Goal: Navigation & Orientation: Find specific page/section

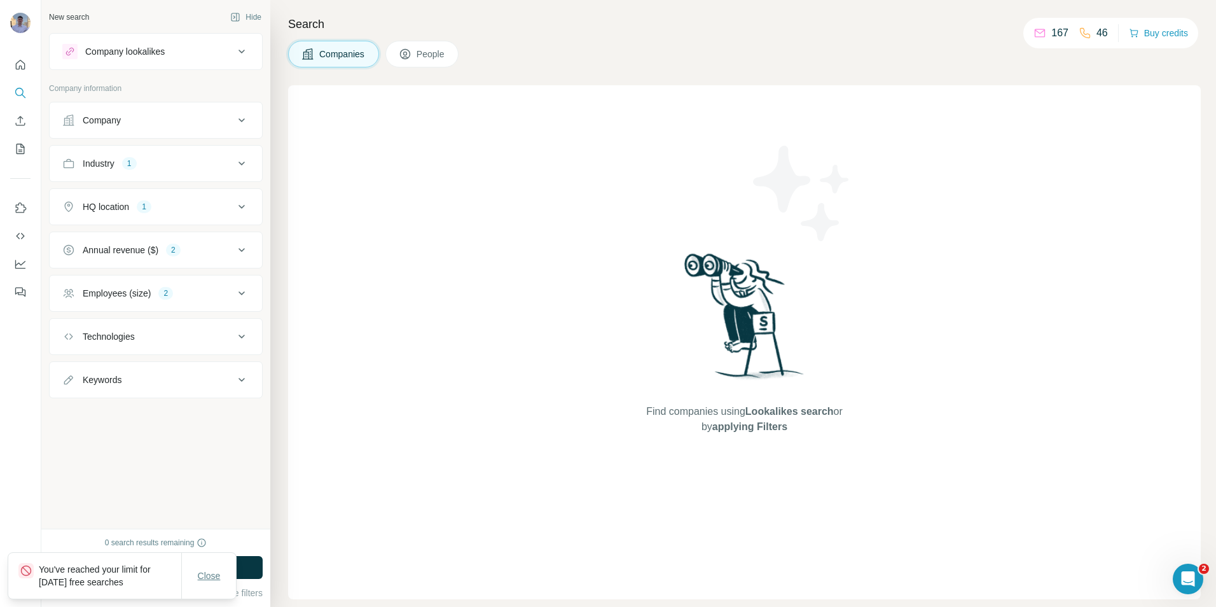
click at [210, 576] on span "Close" at bounding box center [209, 575] width 23 height 13
click at [600, 36] on div "Search Companies People Find companies using Lookalikes search or by applying F…" at bounding box center [743, 303] width 946 height 607
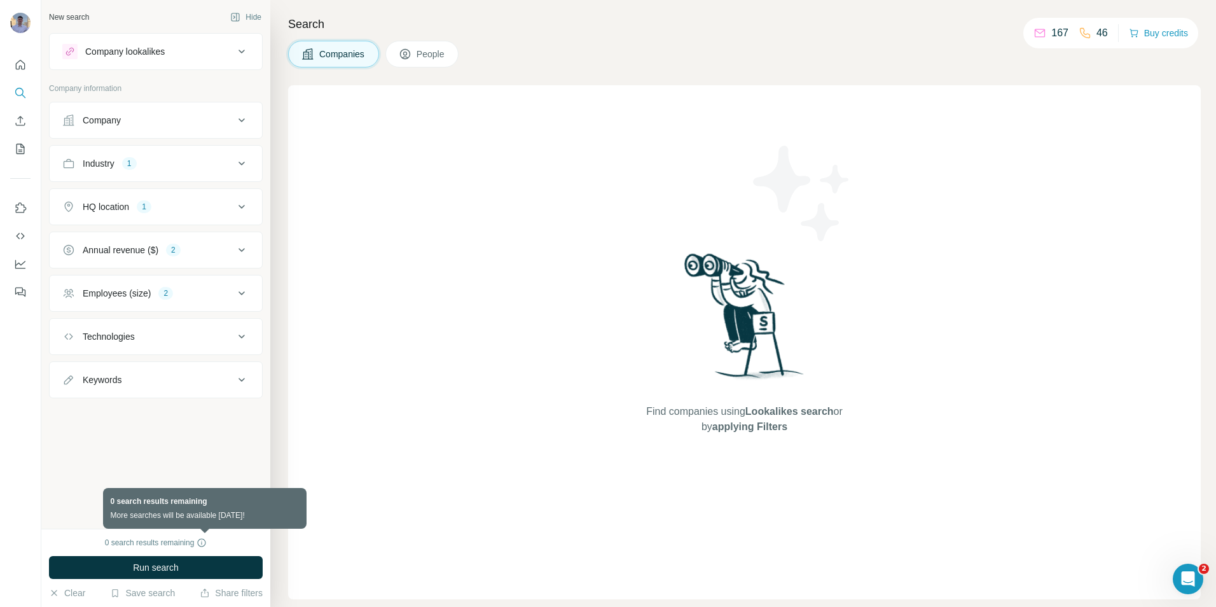
click at [204, 540] on icon at bounding box center [202, 542] width 10 height 10
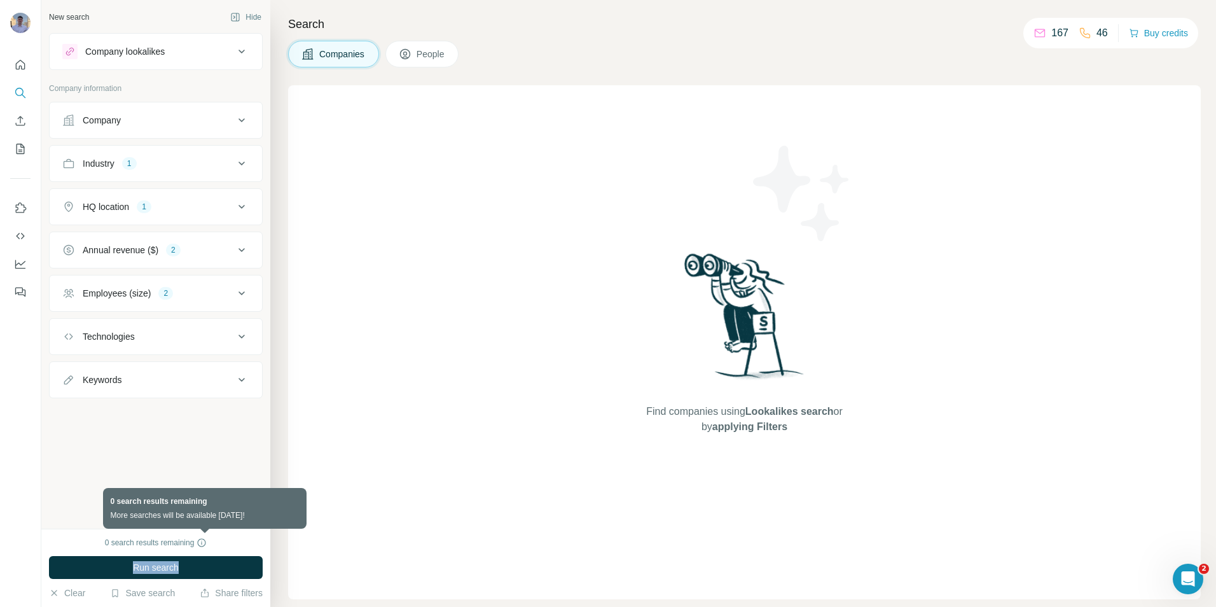
click at [204, 540] on icon at bounding box center [202, 542] width 10 height 10
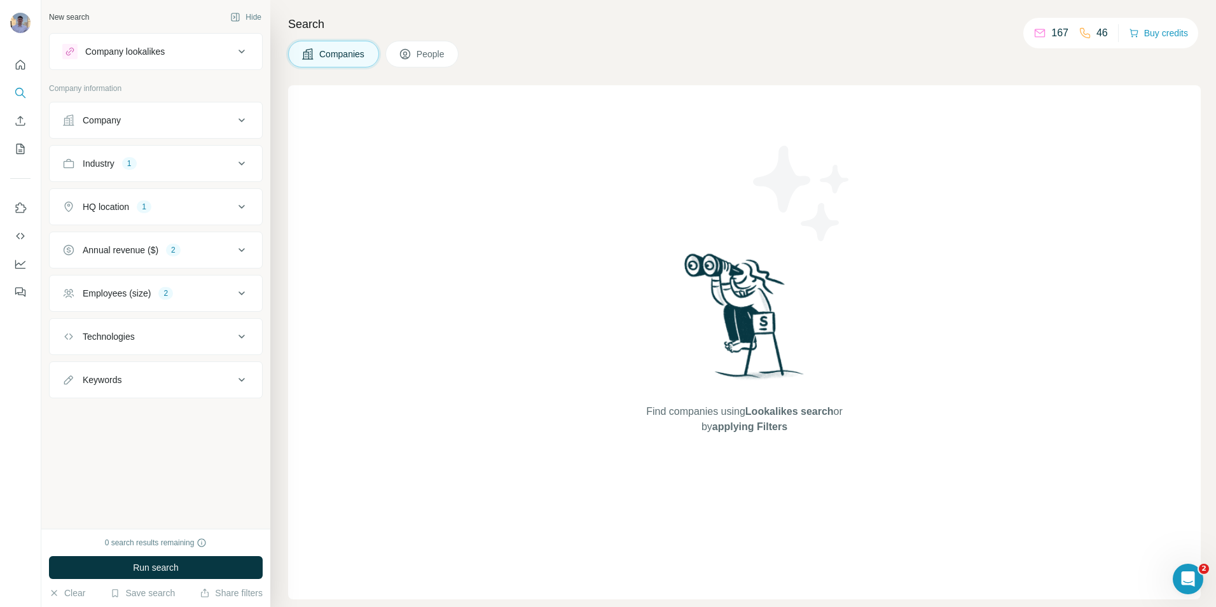
drag, startPoint x: 204, startPoint y: 540, endPoint x: 128, endPoint y: 511, distance: 81.1
click at [128, 511] on div "New search Hide Company lookalikes Company information Company Industry 1 HQ lo…" at bounding box center [155, 264] width 229 height 528
click at [225, 482] on div "New search Hide Company lookalikes Company information Company Industry 1 HQ lo…" at bounding box center [155, 264] width 229 height 528
click at [115, 482] on div "New search Hide Company lookalikes Company information Company Industry 1 HQ lo…" at bounding box center [155, 264] width 229 height 528
click at [179, 472] on div "New search Hide Company lookalikes Company information Company Industry 1 HQ lo…" at bounding box center [155, 264] width 229 height 528
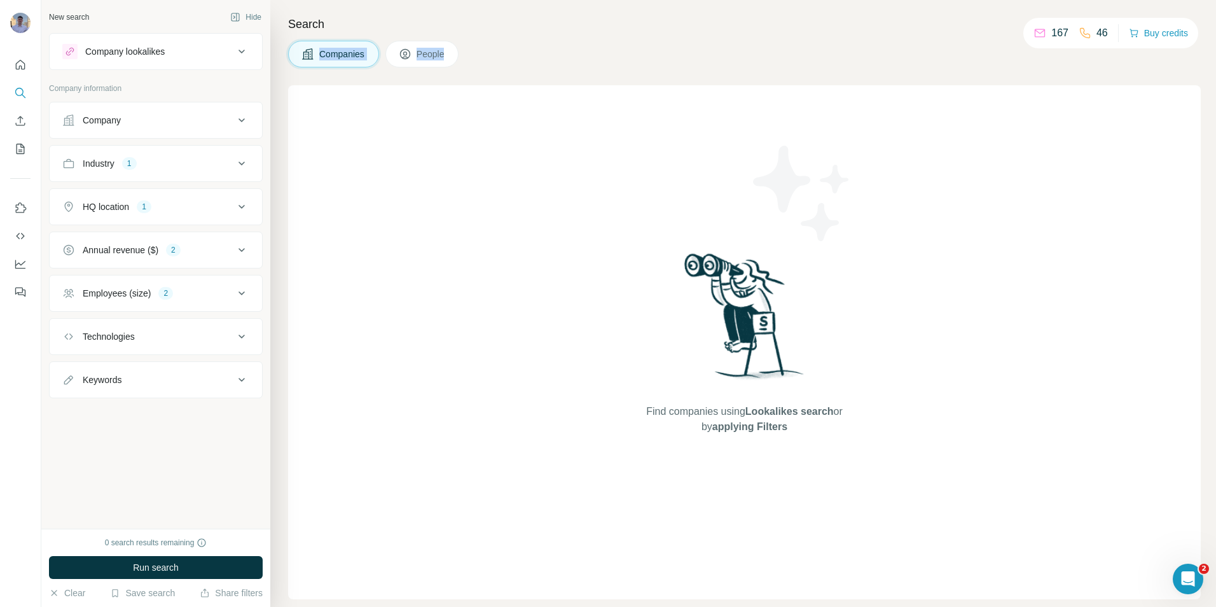
click at [564, 39] on div "Search Companies People Find companies using Lookalikes search or by applying F…" at bounding box center [743, 303] width 946 height 607
drag, startPoint x: 564, startPoint y: 39, endPoint x: 504, endPoint y: 52, distance: 61.7
click at [504, 52] on div "Companies People" at bounding box center [744, 54] width 913 height 27
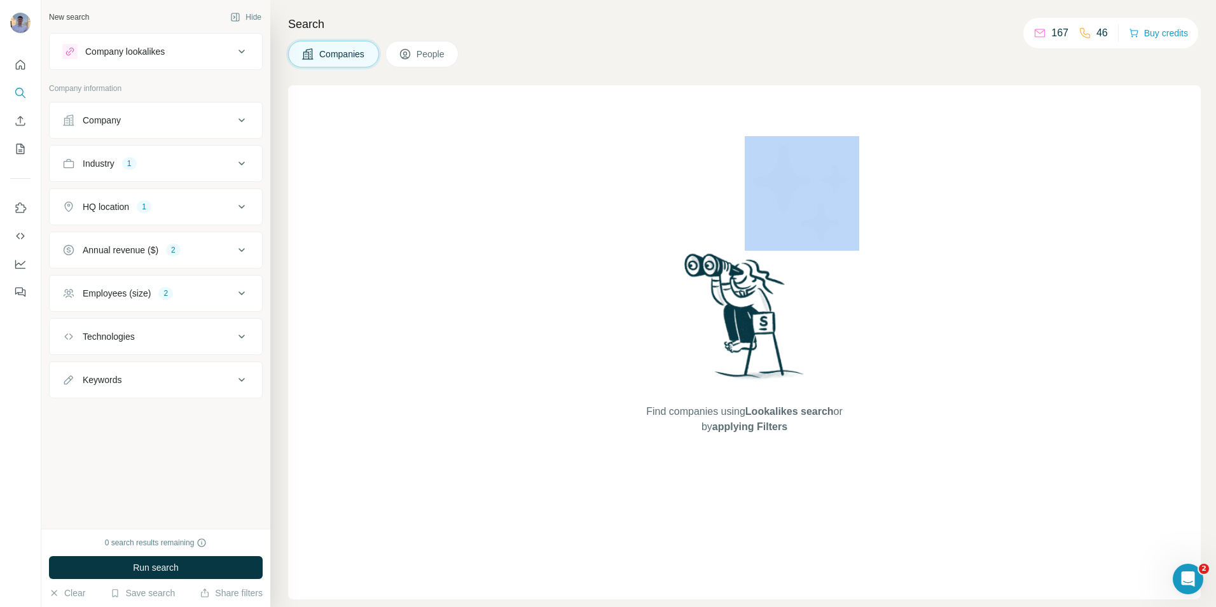
drag, startPoint x: 732, startPoint y: 53, endPoint x: 684, endPoint y: 86, distance: 58.0
click at [689, 86] on div "Search Companies People Find companies using Lookalikes search or by applying F…" at bounding box center [743, 303] width 946 height 607
drag, startPoint x: 684, startPoint y: 86, endPoint x: 569, endPoint y: 60, distance: 118.5
click at [569, 60] on div "Companies People" at bounding box center [744, 54] width 913 height 27
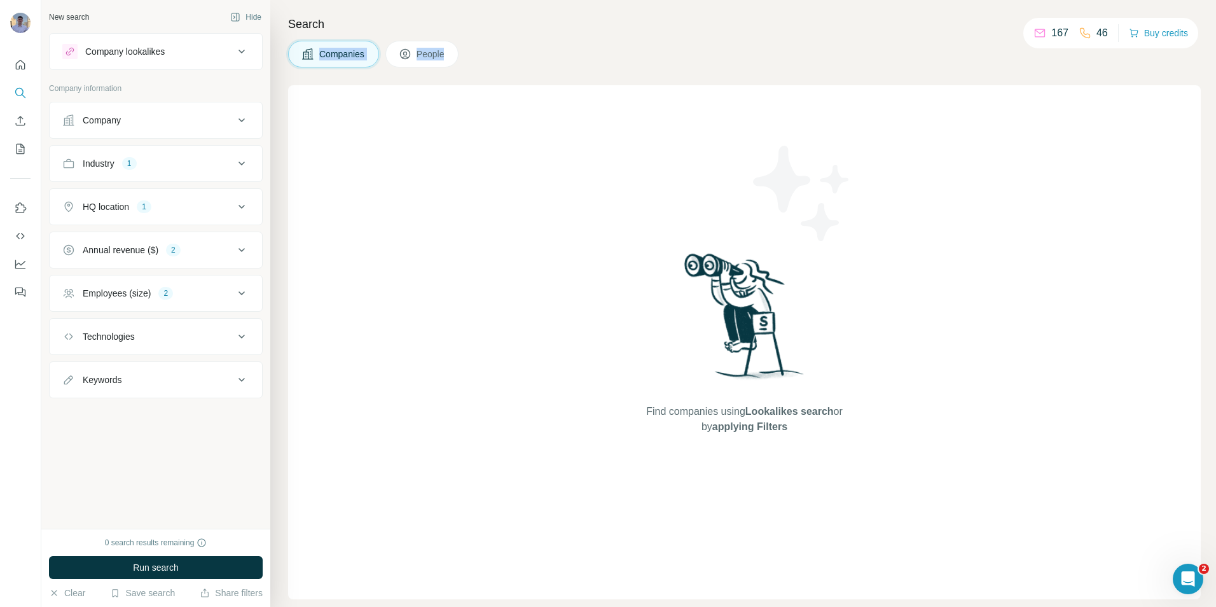
drag, startPoint x: 469, startPoint y: 50, endPoint x: 307, endPoint y: 69, distance: 162.7
click at [307, 69] on div "Search Companies People Find companies using Lookalikes search or by applying F…" at bounding box center [743, 303] width 946 height 607
click at [593, 53] on div "Companies People" at bounding box center [744, 54] width 913 height 27
click at [378, 9] on div "Search Companies People Find companies using Lookalikes search or by applying F…" at bounding box center [743, 303] width 946 height 607
click at [15, 155] on button "My lists" at bounding box center [20, 148] width 20 height 23
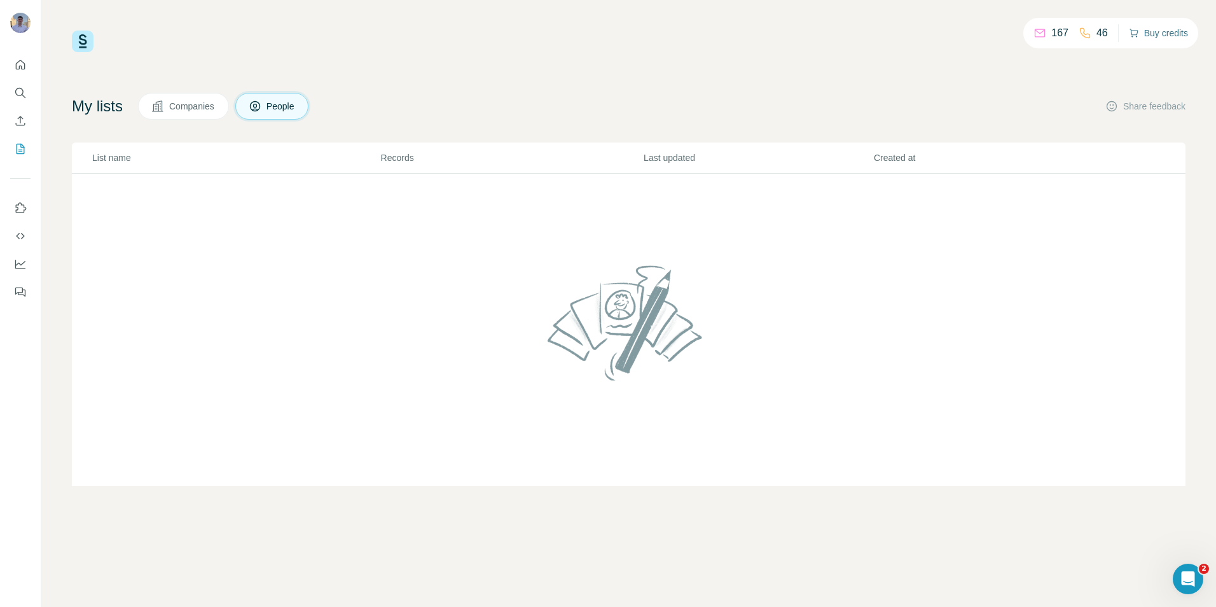
click at [1160, 35] on button "Buy credits" at bounding box center [1158, 33] width 59 height 18
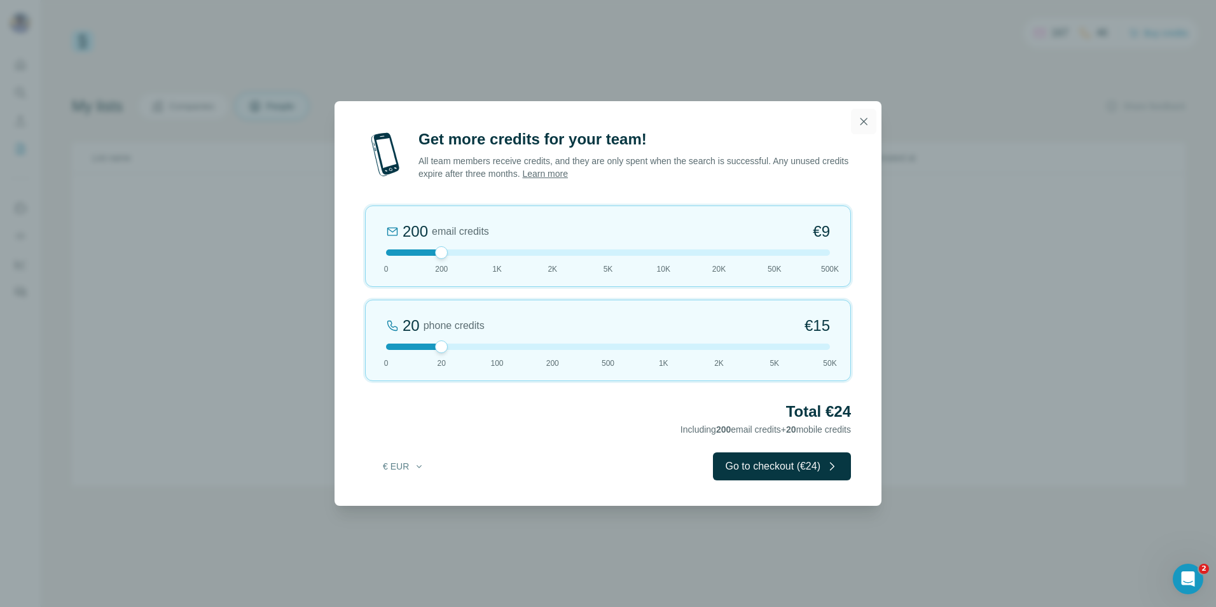
click at [863, 118] on icon "button" at bounding box center [863, 121] width 13 height 13
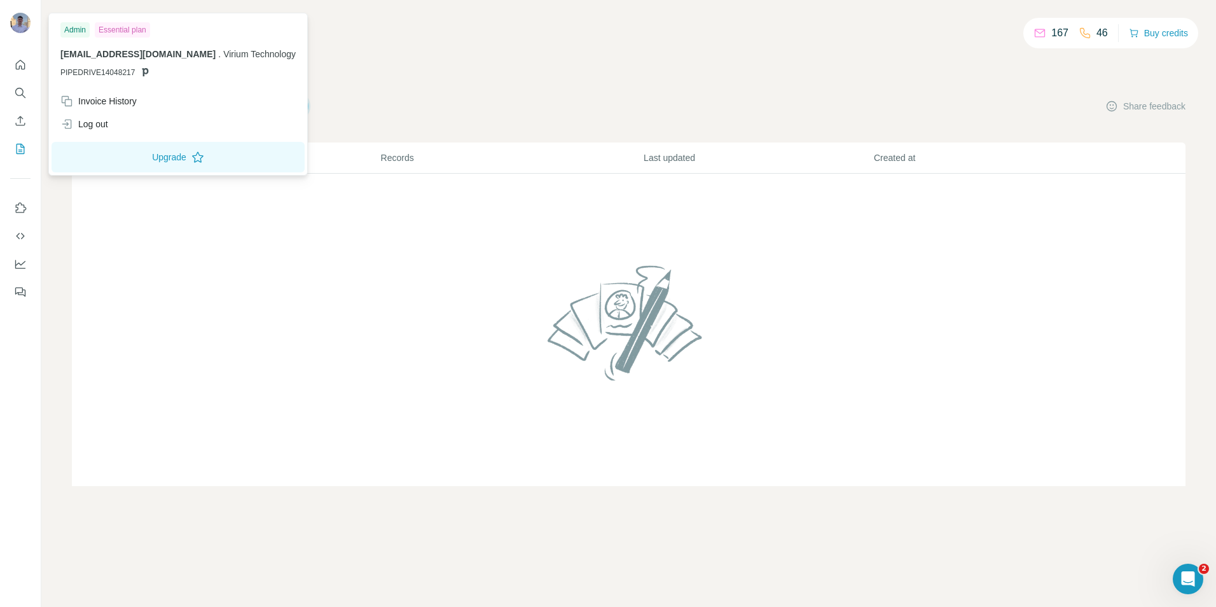
click at [29, 27] on img at bounding box center [20, 23] width 20 height 20
click at [383, 39] on div "167 46 Buy credits" at bounding box center [629, 42] width 1114 height 22
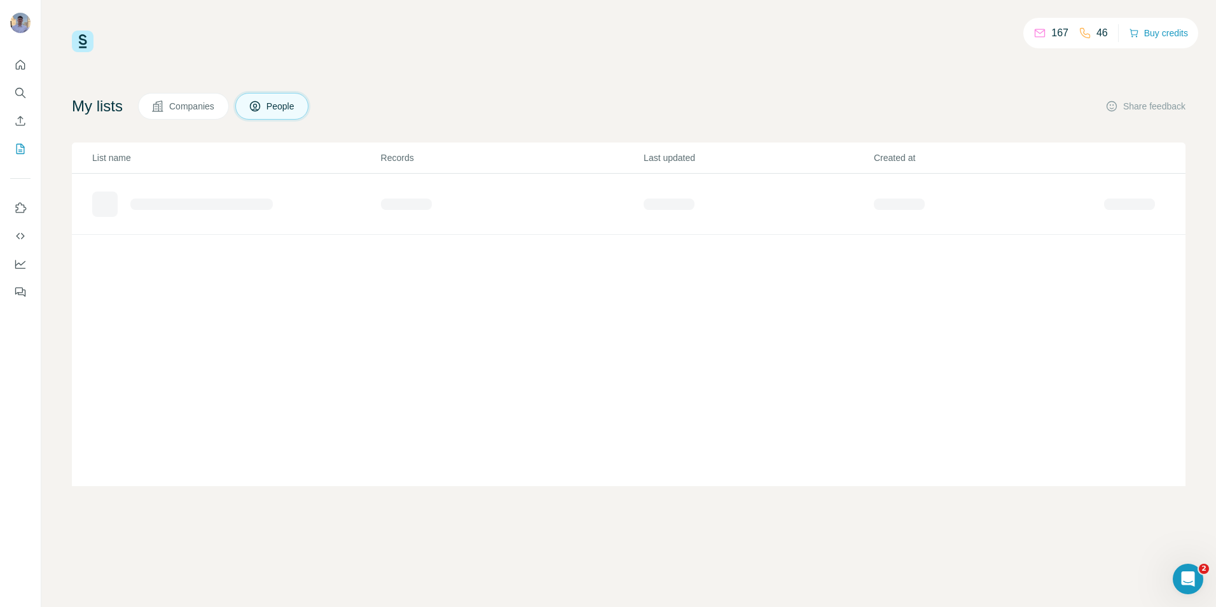
click at [185, 108] on span "Companies" at bounding box center [192, 106] width 46 height 13
